Goal: Find contact information: Find contact information

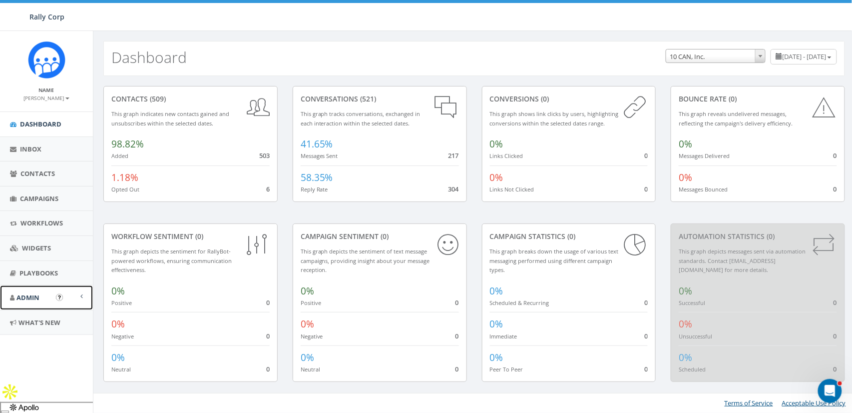
click at [38, 297] on span "Admin" at bounding box center [27, 297] width 23 height 9
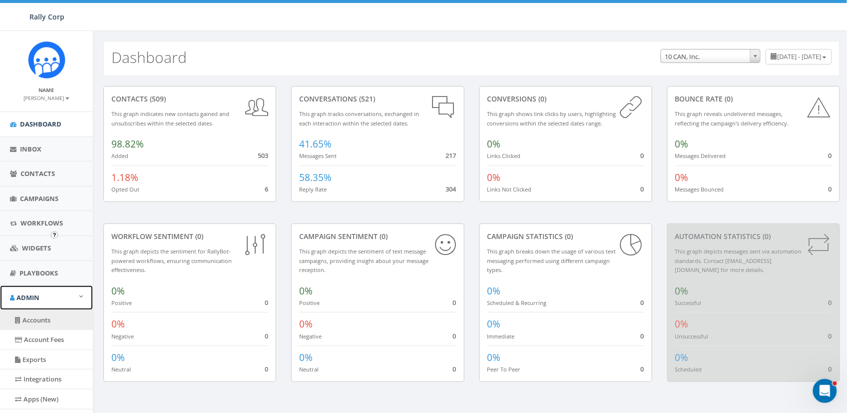
scroll to position [187, 0]
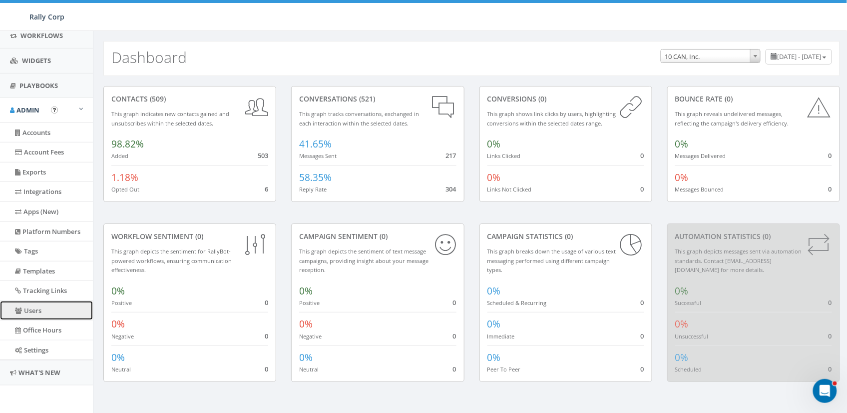
click at [33, 311] on link "Users" at bounding box center [46, 310] width 93 height 19
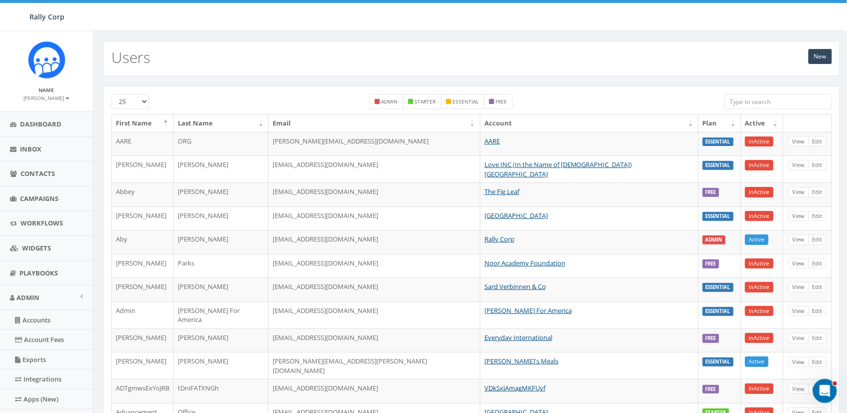
click at [765, 100] on input "search" at bounding box center [779, 101] width 108 height 15
paste input "[DOMAIN_NAME]"
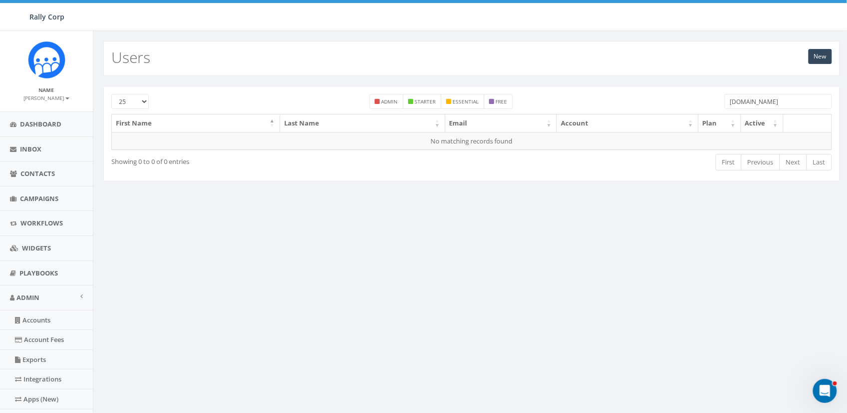
click at [765, 102] on input "[DOMAIN_NAME]" at bounding box center [779, 101] width 108 height 15
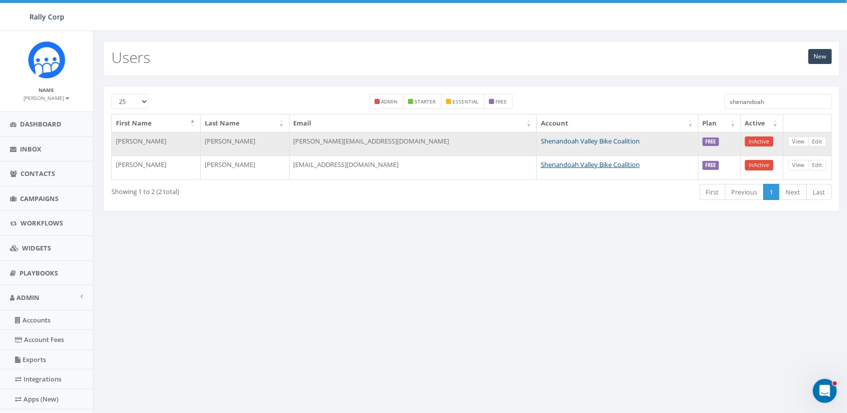
type input "shenandoah"
click at [541, 140] on link "Shenandoah Valley Bike Coalition" at bounding box center [590, 140] width 99 height 9
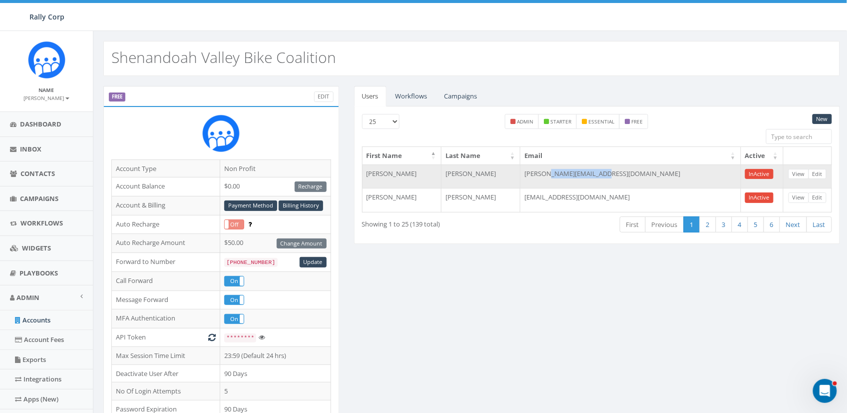
drag, startPoint x: 604, startPoint y: 173, endPoint x: 657, endPoint y: 171, distance: 52.5
click at [657, 171] on td "amanda@svbcoalition.org" at bounding box center [630, 176] width 221 height 24
copy td "svbcoalition.org"
